Goal: Task Accomplishment & Management: Complete application form

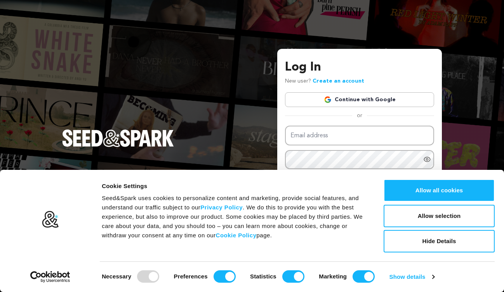
click at [353, 103] on link "Continue with Google" at bounding box center [359, 99] width 149 height 15
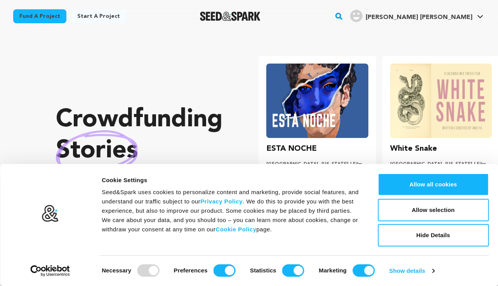
click at [90, 15] on link "Start a project" at bounding box center [98, 16] width 55 height 14
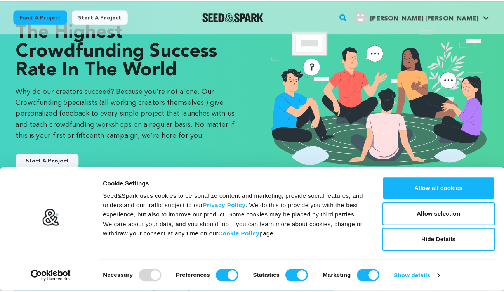
scroll to position [45, 0]
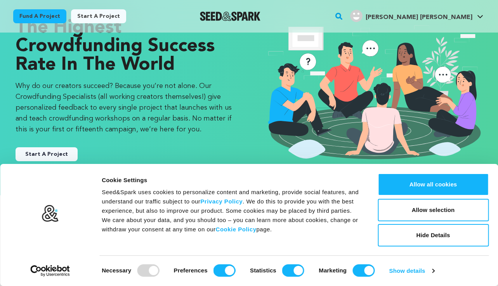
click at [56, 151] on button "Start A Project" at bounding box center [47, 154] width 62 height 14
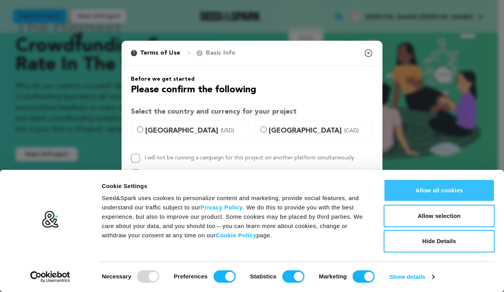
click at [446, 188] on button "Allow all cookies" at bounding box center [438, 190] width 111 height 23
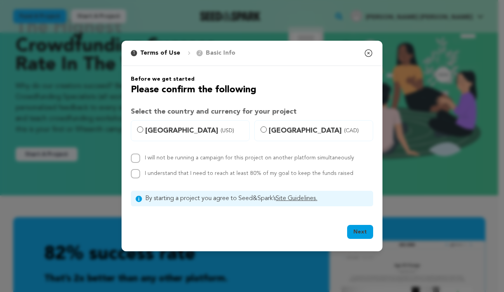
click at [140, 125] on label "[GEOGRAPHIC_DATA] (USD)" at bounding box center [190, 130] width 119 height 21
click at [140, 126] on input "[GEOGRAPHIC_DATA] (USD)" at bounding box center [140, 129] width 6 height 6
radio input "true"
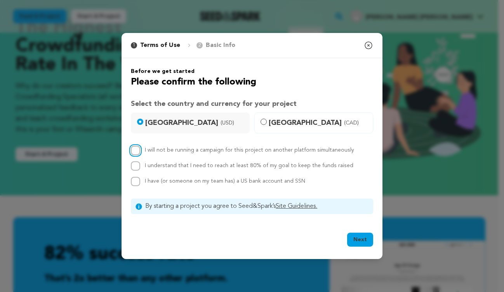
click at [137, 152] on input "I will not be running a campaign for this project on another platform simultane…" at bounding box center [135, 150] width 9 height 9
checkbox input "true"
click at [135, 167] on input "I understand that I need to reach at least 80% of my goal to keep the funds rai…" at bounding box center [135, 165] width 9 height 9
checkbox input "true"
click at [135, 184] on input "I have (or someone on my team has) a US bank account and SSN" at bounding box center [135, 181] width 9 height 9
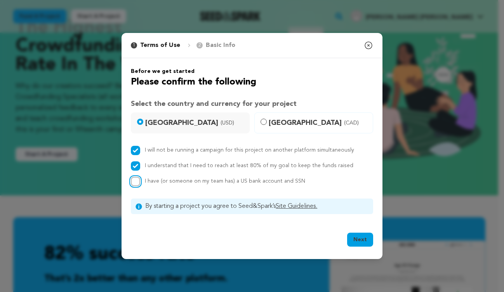
checkbox input "true"
click at [353, 241] on button "Next" at bounding box center [360, 240] width 26 height 14
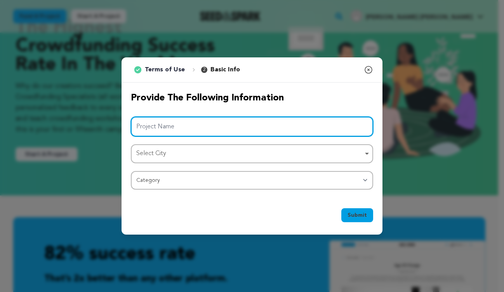
click at [251, 130] on input "Project Name" at bounding box center [252, 127] width 242 height 20
type input "Before the encore"
click at [190, 155] on div "Select City Remove item" at bounding box center [249, 153] width 227 height 11
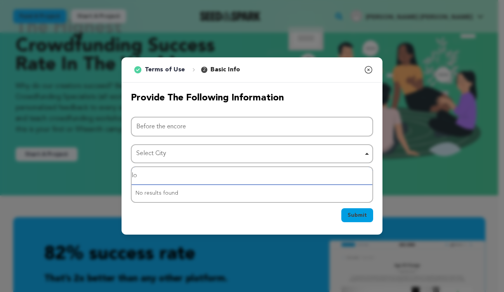
type input "los"
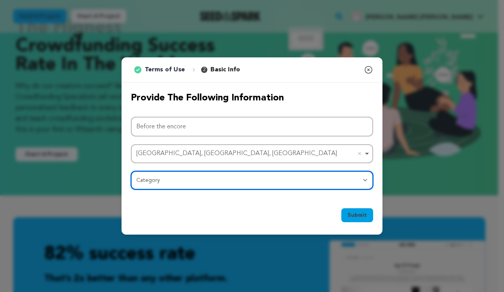
click at [177, 182] on select "Category Film Feature Film Short Series Film Festival Company Music Video VR Ex…" at bounding box center [252, 180] width 242 height 19
select select "383"
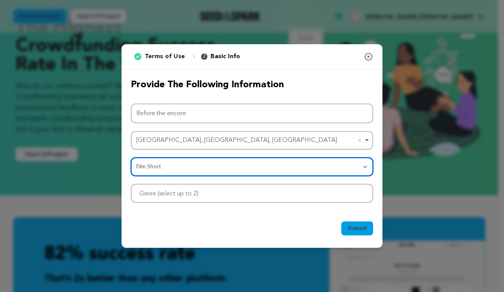
click at [239, 166] on select "Category Film Feature Film Short Series Film Festival Company Music Video VR Ex…" at bounding box center [252, 167] width 242 height 19
click at [235, 197] on div at bounding box center [252, 193] width 242 height 19
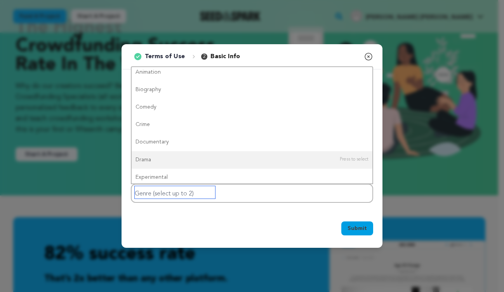
scroll to position [0, 0]
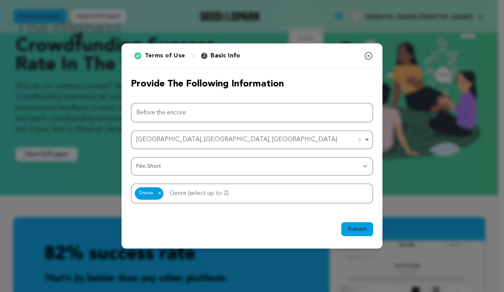
click at [355, 233] on button "Submit" at bounding box center [357, 229] width 32 height 14
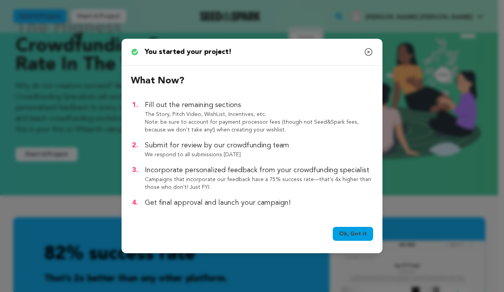
click at [355, 233] on link "Ok, Got it" at bounding box center [353, 234] width 40 height 14
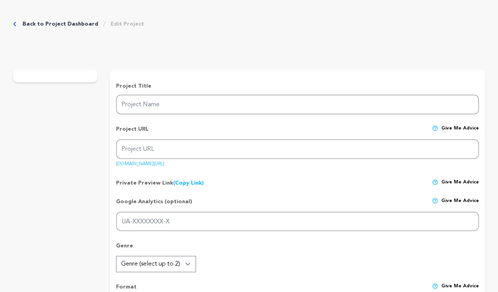
type input "Before the encore"
type input "before-the-encore"
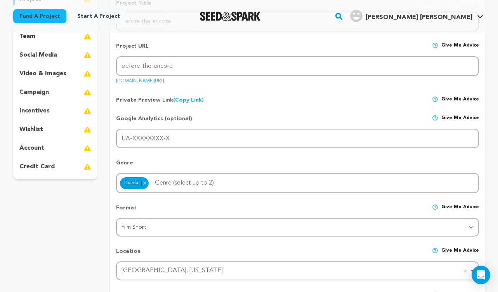
scroll to position [117, 0]
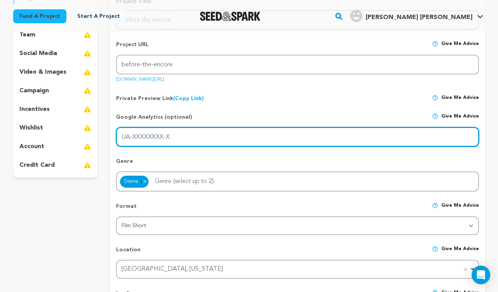
click at [194, 132] on input "UA-XXXXXXXX-X" at bounding box center [297, 137] width 362 height 20
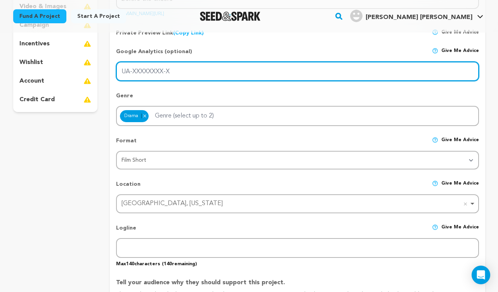
scroll to position [262, 0]
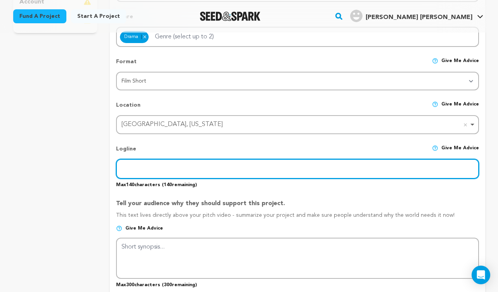
click at [175, 167] on input "text" at bounding box center [297, 169] width 362 height 20
click at [191, 168] on input "A theater director faces her personal and creative upheaval because a young act…" at bounding box center [297, 169] width 362 height 20
click at [221, 168] on input "A theater director faces her personal and creative upheaval because a young act…" at bounding box center [297, 169] width 362 height 20
click at [254, 169] on input "A theater director faces her personal and creative upheaval because a young act…" at bounding box center [297, 169] width 362 height 20
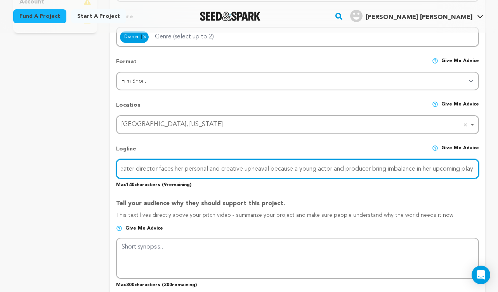
click at [267, 169] on input "A theater director faces her personal and creative upheaval because a young act…" at bounding box center [297, 169] width 362 height 20
click at [281, 169] on input "A theater director faces her personal and creative upheaval because a young act…" at bounding box center [297, 169] width 362 height 20
click at [315, 167] on input "A theater director faces her personal and creative upheaval because a young act…" at bounding box center [297, 169] width 362 height 20
click at [353, 168] on input "A theater director faces her personal and creative upheaval because a young act…" at bounding box center [297, 169] width 362 height 20
click at [367, 168] on input "A theater director faces her personal and creative upheaval because a young act…" at bounding box center [297, 169] width 362 height 20
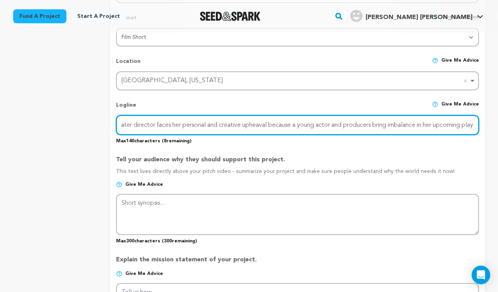
scroll to position [351, 0]
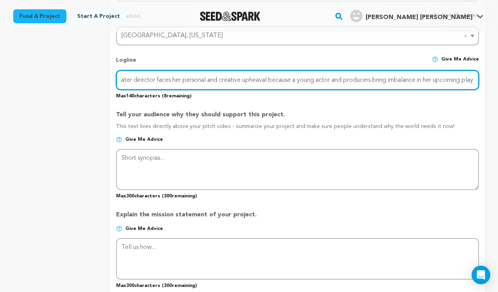
type input "A theater director faces her personal and creative upheaval because a young act…"
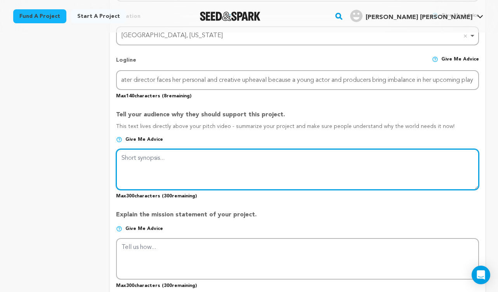
click at [217, 168] on textarea at bounding box center [297, 169] width 362 height 41
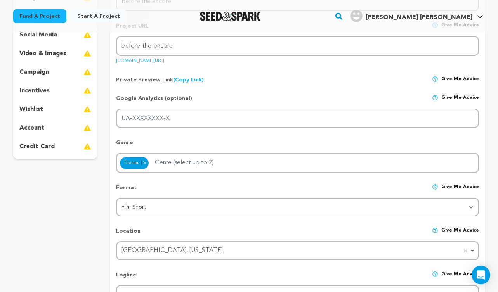
scroll to position [143, 0]
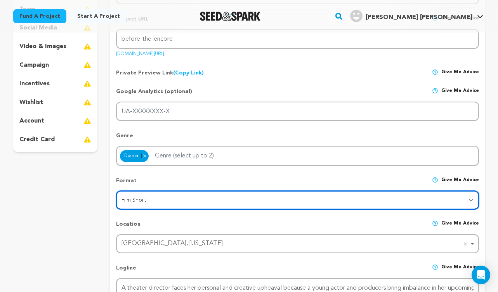
click at [273, 199] on select "Category Film Feature Film Short Series VR Experience Film Festival Company Mus…" at bounding box center [297, 200] width 362 height 19
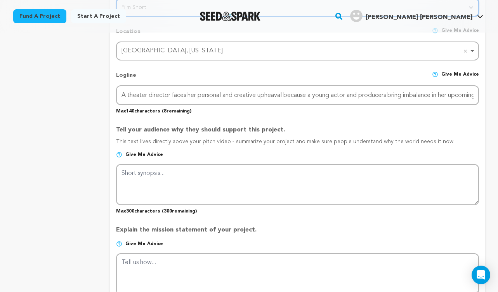
scroll to position [352, 0]
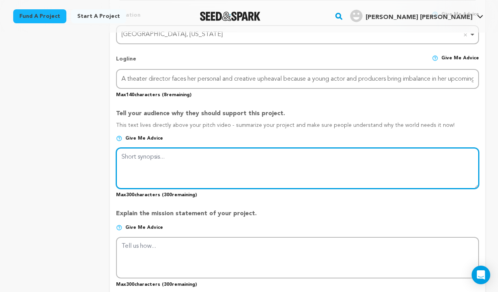
click at [141, 171] on textarea at bounding box center [297, 168] width 362 height 41
paste textarea "Michele, a seasoned theater director in her late 30s, leads a troupe in rehears…"
type textarea "Michele, a seasoned theater director in her late 30s, leads a troupe in rehears…"
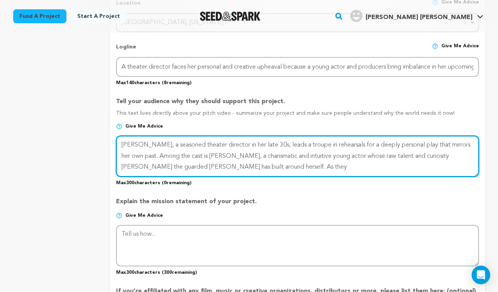
scroll to position [364, 0]
drag, startPoint x: 250, startPoint y: 170, endPoint x: 148, endPoint y: 129, distance: 110.4
click at [148, 130] on div "Tell your audience why they should support this project. This text lives direct…" at bounding box center [297, 138] width 362 height 95
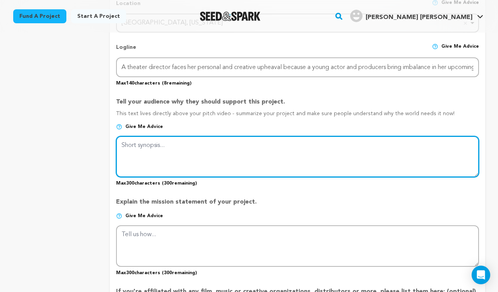
click at [145, 155] on textarea at bounding box center [297, 156] width 362 height 41
paste textarea "Michele, a seasoned theater director, leads rehearsals for a play echoing her p…"
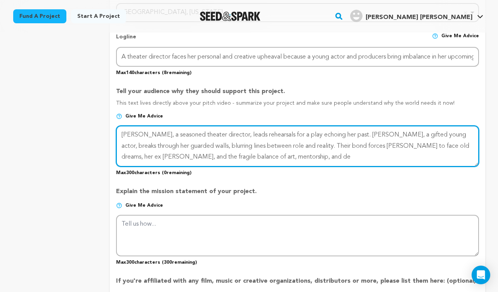
scroll to position [374, 0]
click at [151, 157] on textarea at bounding box center [297, 145] width 362 height 41
click at [228, 159] on textarea at bounding box center [297, 145] width 362 height 41
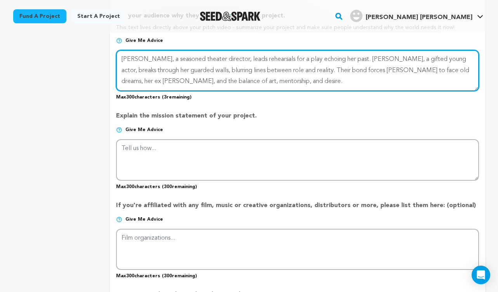
scroll to position [450, 0]
type textarea "Michele, a seasoned theater director, leads rehearsals for a play echoing her p…"
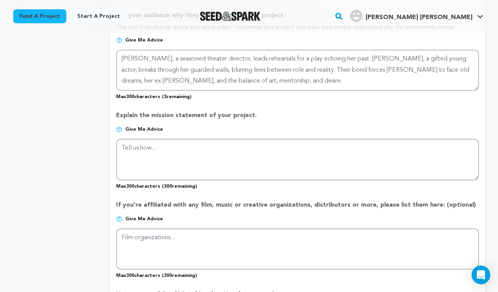
click at [118, 130] on img at bounding box center [119, 129] width 6 height 6
click at [119, 130] on img at bounding box center [119, 129] width 6 height 6
click at [131, 127] on span "Give me advice" at bounding box center [144, 129] width 38 height 6
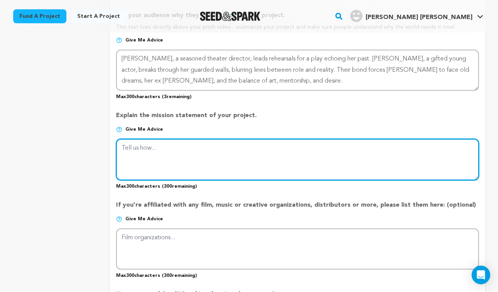
click at [144, 154] on textarea at bounding box center [297, 159] width 362 height 41
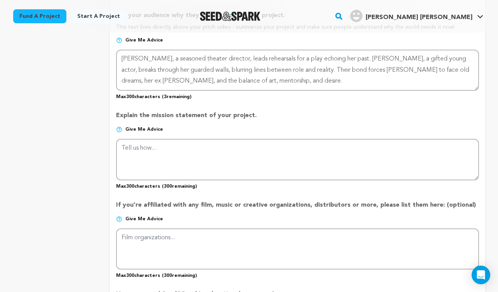
drag, startPoint x: 255, startPoint y: 114, endPoint x: 116, endPoint y: 113, distance: 138.1
click at [116, 113] on p "Explain the mission statement of your project." at bounding box center [297, 119] width 362 height 16
copy p "Explain the mission statement of your project."
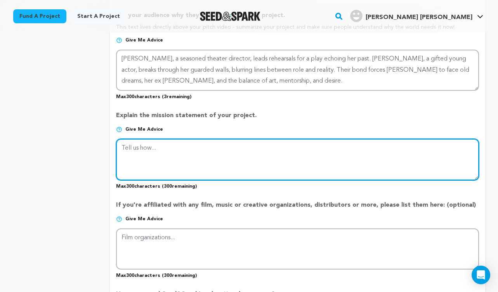
click at [154, 151] on textarea at bounding box center [297, 159] width 362 height 41
paste textarea "Our mission is to bring this film to its fullest potential by raising funds for…"
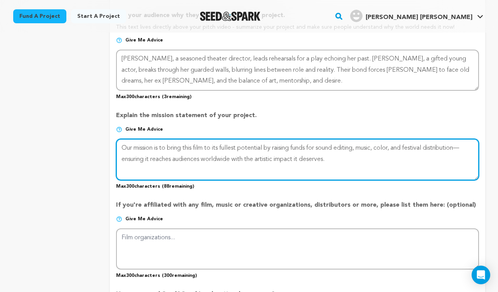
click at [473, 145] on textarea at bounding box center [297, 159] width 362 height 41
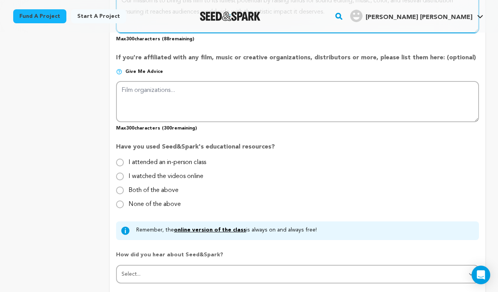
scroll to position [603, 0]
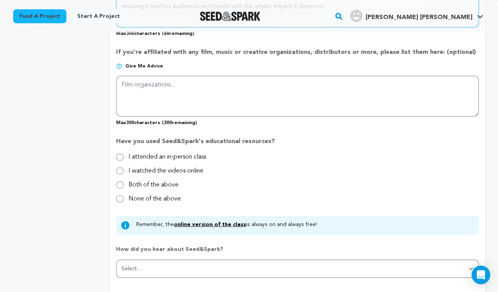
type textarea "Our mission is to bring this film to its fullest potential by raising funds for…"
click at [159, 169] on label "I watched the videos online" at bounding box center [165, 168] width 75 height 12
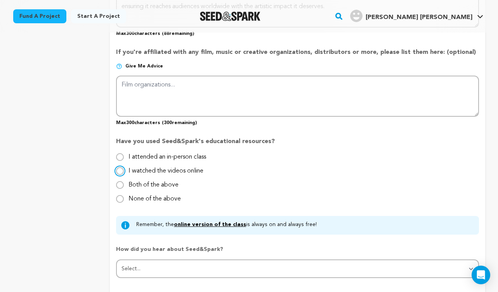
click at [124, 169] on input "I watched the videos online" at bounding box center [120, 171] width 8 height 8
radio input "true"
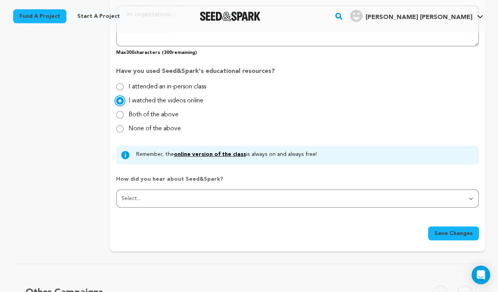
scroll to position [674, 0]
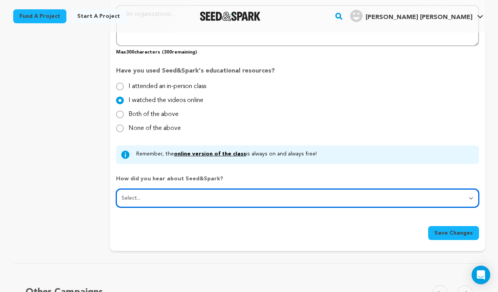
click at [195, 193] on select "Select... From a friend Social media Film festival or film organization Took an…" at bounding box center [297, 198] width 362 height 19
select select "1"
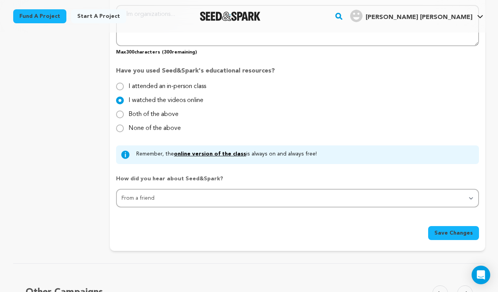
click at [441, 231] on span "Save Changes" at bounding box center [453, 233] width 38 height 8
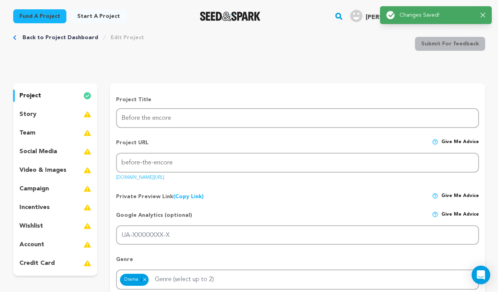
scroll to position [0, 0]
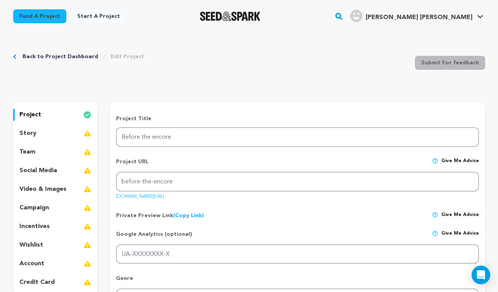
click at [60, 140] on div "project story team social media video & images campaign incentives wishlist acc…" at bounding box center [55, 198] width 85 height 192
click at [54, 135] on div "story" at bounding box center [55, 133] width 85 height 12
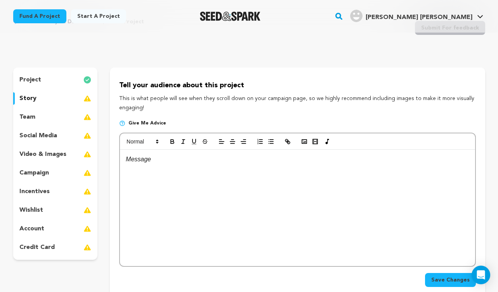
scroll to position [37, 0]
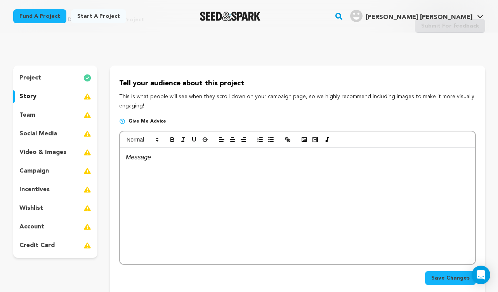
click at [169, 169] on div at bounding box center [297, 206] width 355 height 116
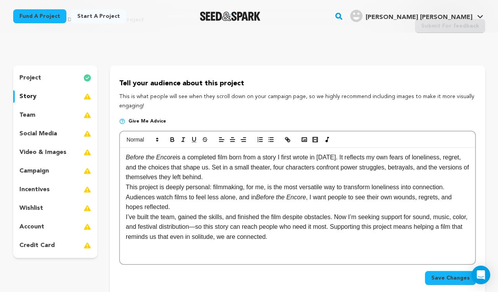
scroll to position [0, 0]
click at [245, 176] on p "Before the Encore is a completed film born from a story I first wrote in 2022. …" at bounding box center [297, 167] width 343 height 30
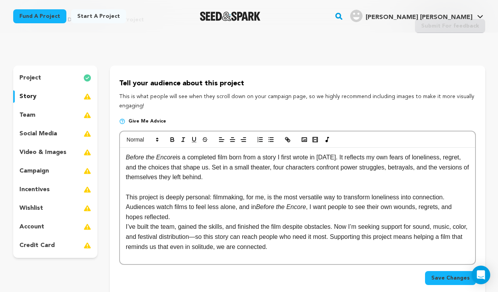
click at [213, 218] on p "This project is deeply personal: filmmaking, for me, is the most versatile way …" at bounding box center [297, 207] width 343 height 30
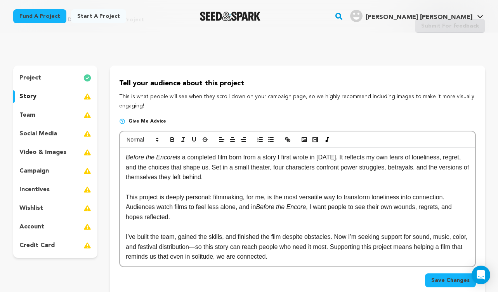
click at [215, 247] on p "I’ve built the team, gained the skills, and finished the film despite obstacles…" at bounding box center [297, 247] width 343 height 30
click at [305, 139] on icon "button" at bounding box center [304, 139] width 7 height 7
click at [302, 139] on rect "button" at bounding box center [304, 140] width 5 height 4
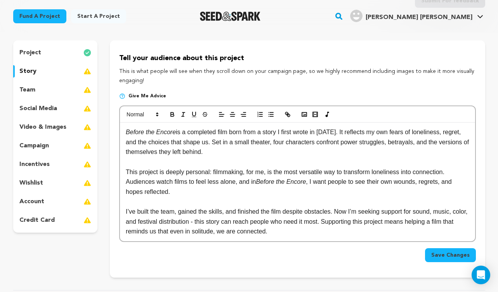
scroll to position [72, 0]
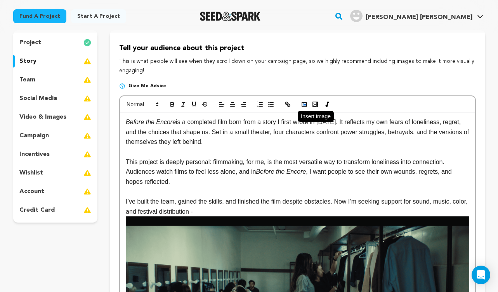
click at [303, 105] on icon "button" at bounding box center [304, 104] width 7 height 7
click at [305, 104] on icon "button" at bounding box center [304, 104] width 7 height 7
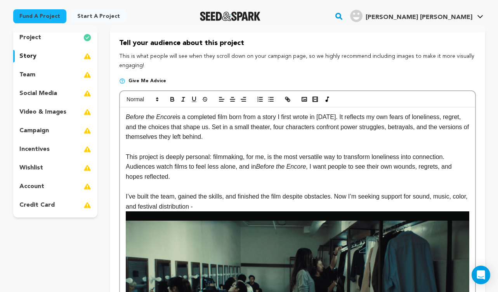
scroll to position [6, 0]
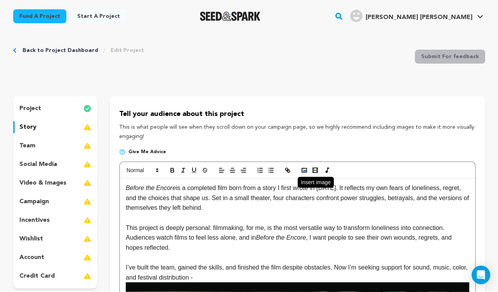
click at [303, 172] on icon "button" at bounding box center [304, 170] width 7 height 7
click at [303, 168] on rect "button" at bounding box center [304, 170] width 5 height 4
click at [306, 170] on icon "button" at bounding box center [304, 170] width 7 height 7
click at [305, 170] on polyline "button" at bounding box center [304, 171] width 3 height 2
click at [302, 171] on icon "button" at bounding box center [304, 170] width 7 height 7
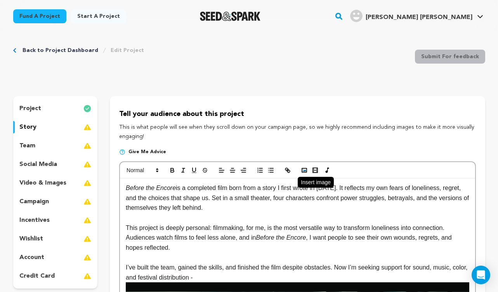
click at [302, 172] on rect "button" at bounding box center [304, 170] width 5 height 4
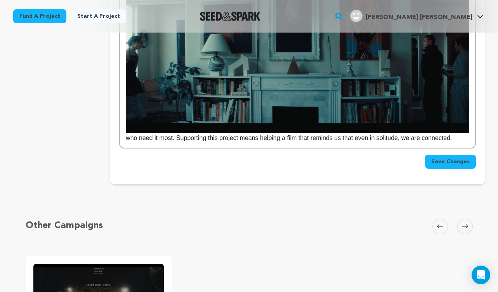
scroll to position [1359, 0]
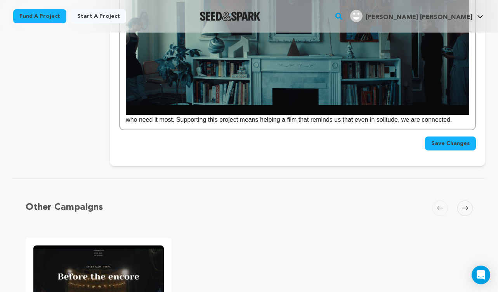
drag, startPoint x: 464, startPoint y: 121, endPoint x: 125, endPoint y: 120, distance: 339.9
copy p "who need it most. Supporting this project means helping a film that reminds us …"
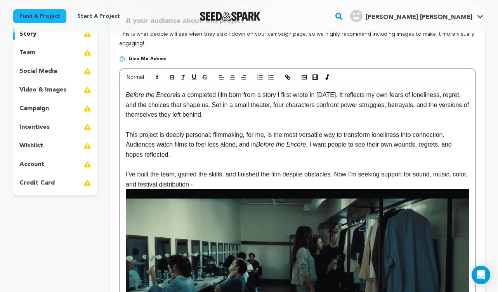
scroll to position [98, 0]
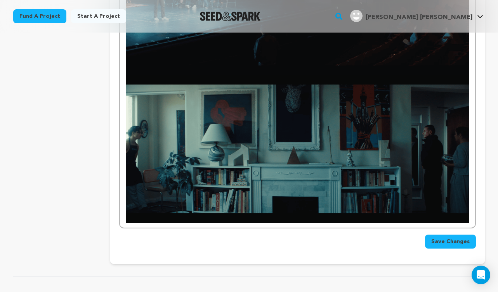
scroll to position [1311, 0]
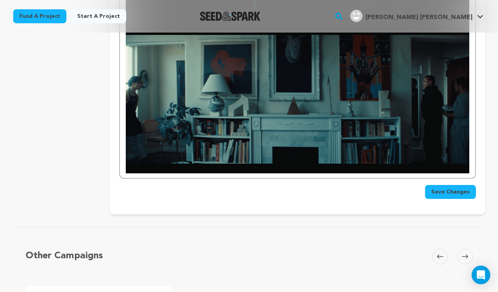
click at [456, 189] on span "Save Changes" at bounding box center [450, 192] width 38 height 8
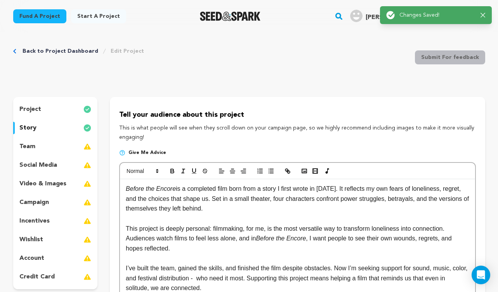
scroll to position [0, 0]
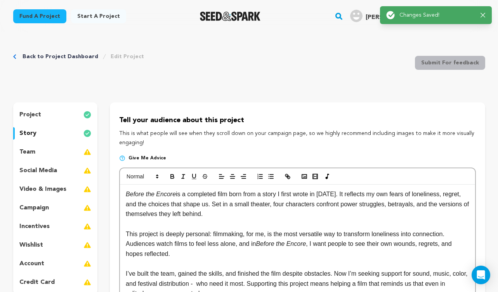
click at [46, 153] on div "team" at bounding box center [55, 152] width 85 height 12
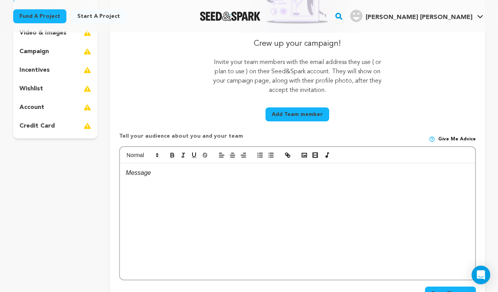
scroll to position [158, 0]
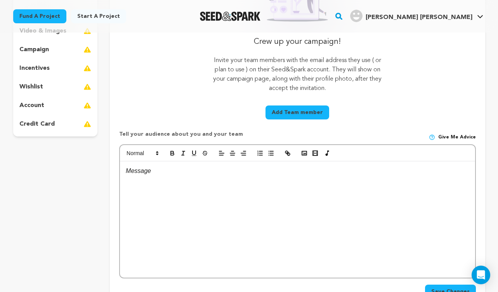
click at [299, 112] on button "Add Team member" at bounding box center [297, 113] width 64 height 14
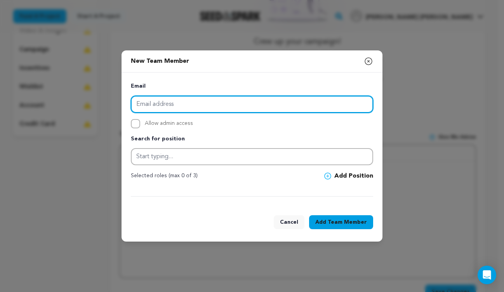
click at [262, 104] on input "email" at bounding box center [252, 104] width 242 height 17
type input "an.sarsembayeva@student.nyfa.edu"
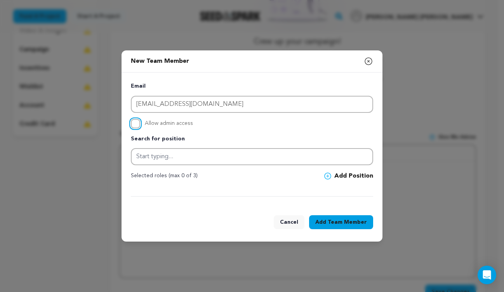
click at [137, 124] on input "Allow admin access" at bounding box center [135, 123] width 9 height 9
checkbox input "false"
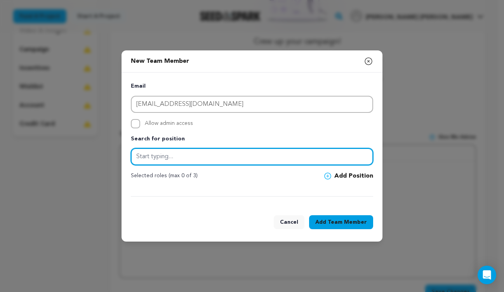
click at [180, 154] on input "text" at bounding box center [252, 156] width 242 height 17
type input "В"
type input "Director"
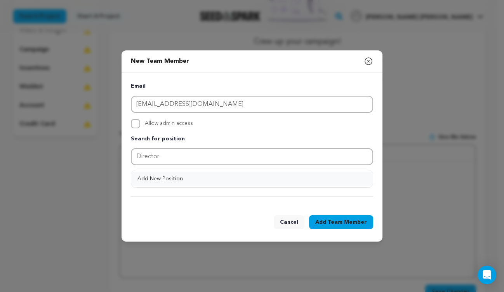
click at [222, 180] on button "Add New Position" at bounding box center [251, 179] width 241 height 14
click at [327, 177] on icon at bounding box center [327, 176] width 7 height 7
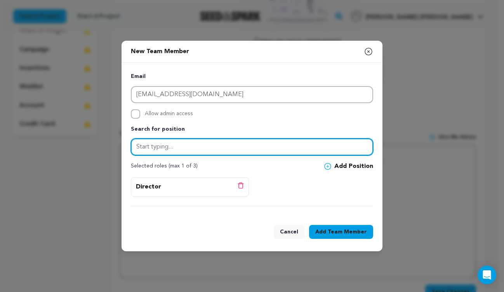
click at [209, 145] on input "text" at bounding box center [252, 147] width 242 height 17
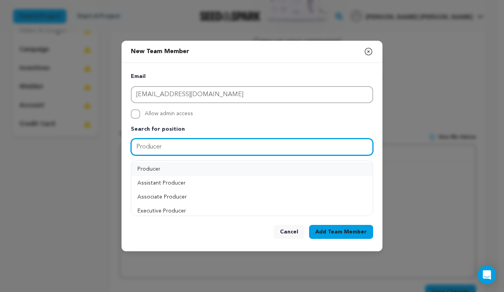
type input "Producer"
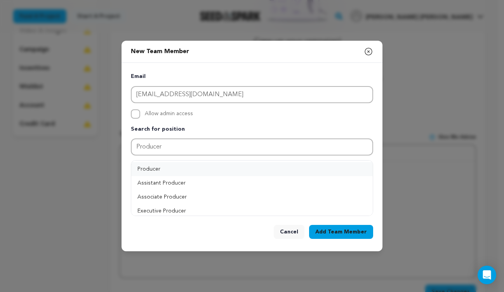
click at [296, 166] on button "Producer" at bounding box center [251, 169] width 241 height 14
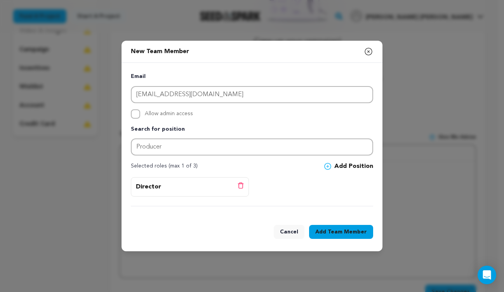
click at [348, 232] on span "Team Member" at bounding box center [346, 232] width 39 height 8
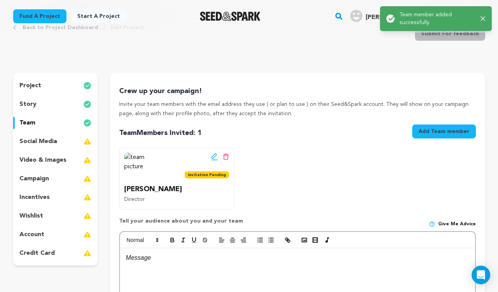
scroll to position [45, 0]
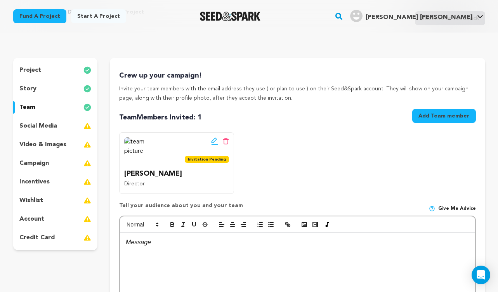
click at [214, 145] on icon at bounding box center [214, 141] width 7 height 8
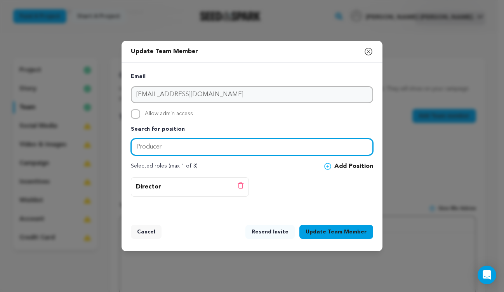
click at [279, 148] on input "Producer" at bounding box center [252, 147] width 242 height 17
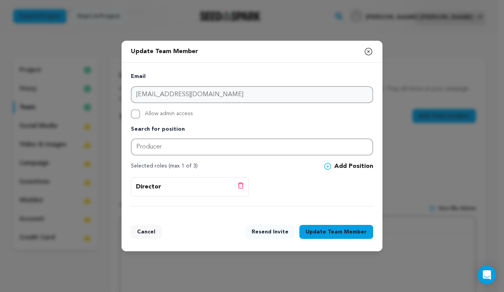
click at [327, 167] on icon at bounding box center [327, 166] width 7 height 7
click at [339, 234] on span "Team Member" at bounding box center [346, 232] width 39 height 8
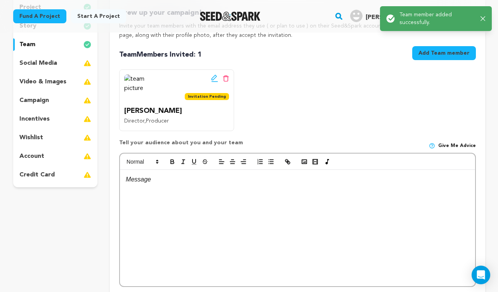
scroll to position [129, 0]
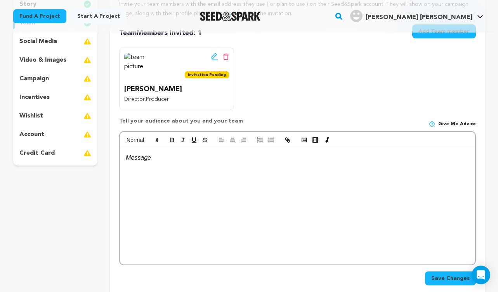
click at [213, 57] on icon at bounding box center [214, 57] width 7 height 8
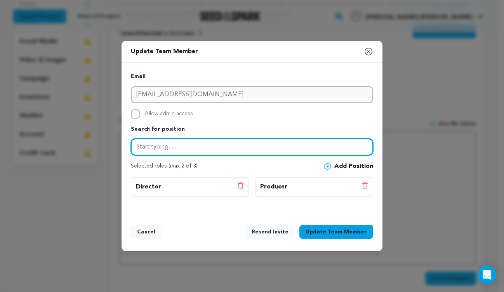
click at [205, 144] on input "text" at bounding box center [252, 147] width 242 height 17
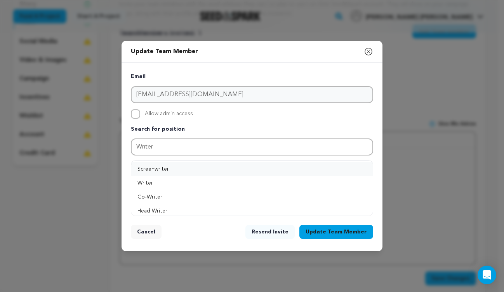
click at [196, 167] on button "Screenwriter" at bounding box center [251, 169] width 241 height 14
type input "Screenwriter"
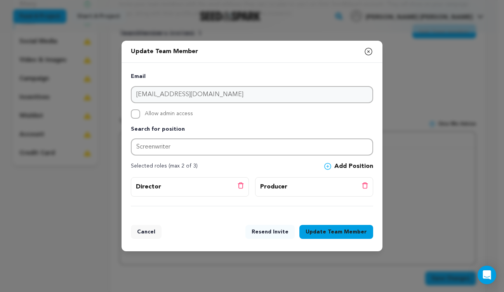
click at [354, 165] on button "Add Position" at bounding box center [348, 166] width 49 height 9
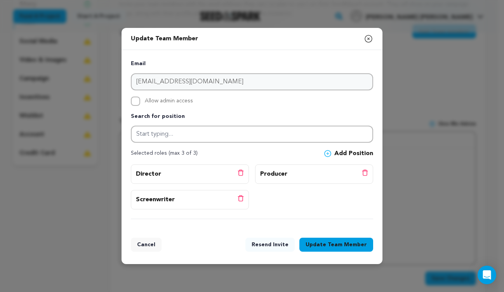
click at [344, 244] on span "Team Member" at bounding box center [346, 245] width 39 height 8
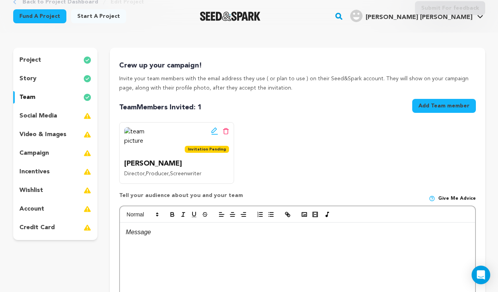
scroll to position [55, 0]
click at [62, 118] on div "social media" at bounding box center [55, 115] width 85 height 12
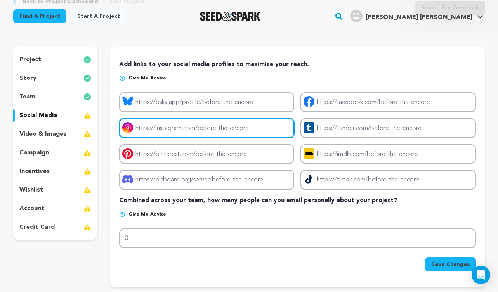
click at [151, 128] on input "Project instagram link" at bounding box center [206, 128] width 175 height 20
paste input "https://www.instagram.com/fuildish?igsh=NTc4MTIwNjQ2YQ%3D%3D&utm_source=qr"
click at [191, 130] on input "https://www.instagram.com/fuildish?igsh=NTc4MTIwNjQ2YQ%3D%3D&utm_source=qr" at bounding box center [206, 128] width 175 height 20
type input "https://www.instagram.com/fuildish?igsh=NTc4MTIwNjQ2YQ%3D%3D&utm_source=qr"
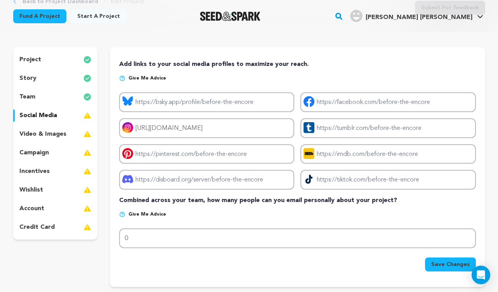
click at [448, 267] on span "Save Changes" at bounding box center [450, 265] width 38 height 8
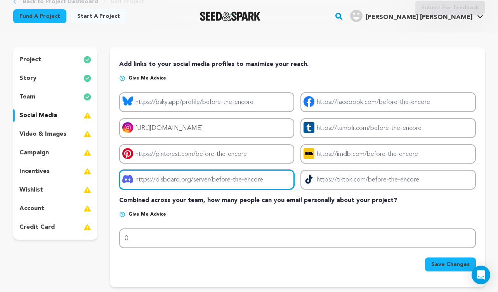
click at [208, 181] on input "Project discord link" at bounding box center [206, 180] width 175 height 20
click at [221, 177] on input "Project discord link" at bounding box center [206, 180] width 175 height 20
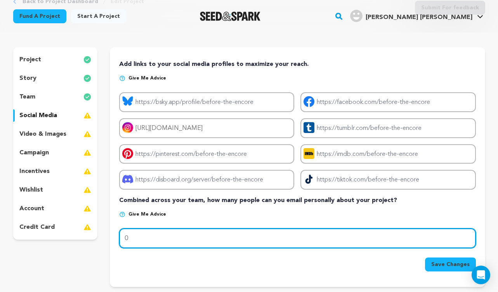
click at [218, 238] on input "0" at bounding box center [297, 239] width 356 height 20
type input "5"
type input "1"
type input "20"
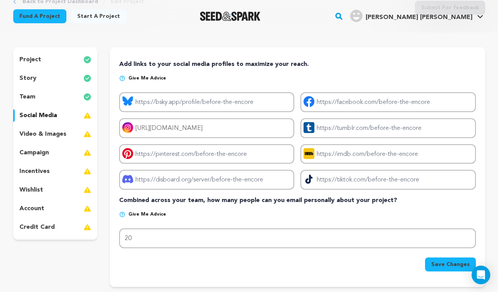
click at [435, 268] on button "Save Changes" at bounding box center [450, 265] width 51 height 14
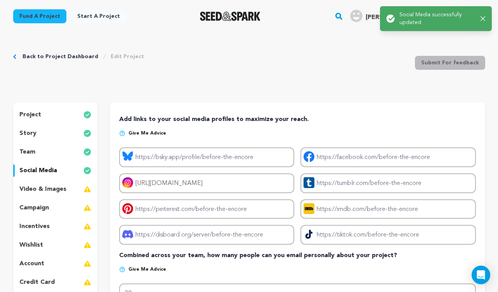
click at [43, 192] on p "video & images" at bounding box center [42, 189] width 47 height 9
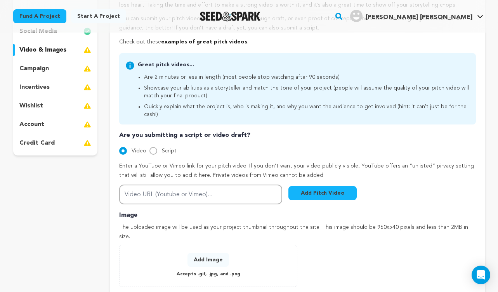
scroll to position [144, 0]
